Goal: Information Seeking & Learning: Stay updated

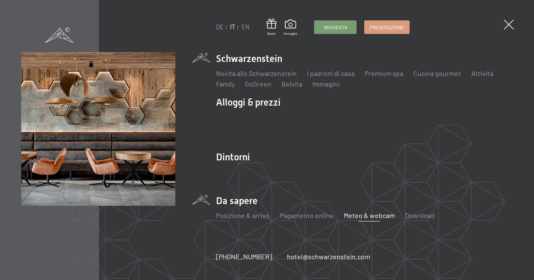
click at [354, 216] on link "Meteo & webcam" at bounding box center [369, 216] width 51 height 8
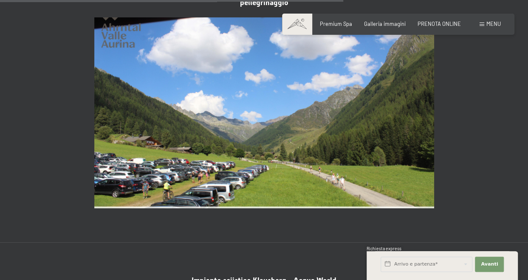
scroll to position [1549, 0]
